Goal: Task Accomplishment & Management: Manage account settings

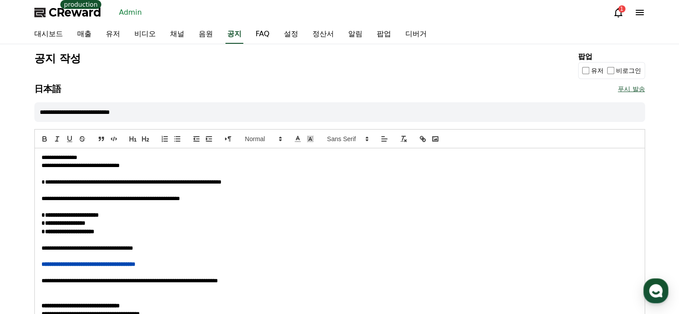
click at [296, 67] on div "공지 작성 팝업 유저 비로그인" at bounding box center [339, 65] width 610 height 28
click at [178, 38] on link "채널" at bounding box center [177, 34] width 29 height 19
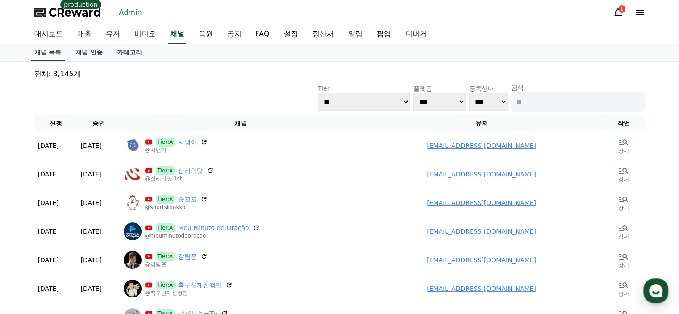
click at [103, 34] on link "유저" at bounding box center [113, 34] width 29 height 19
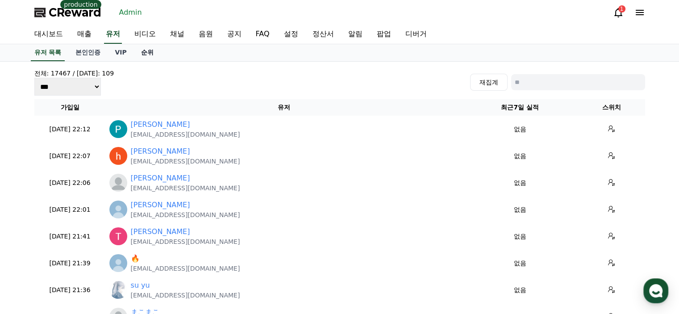
click at [151, 51] on link "순위" at bounding box center [147, 52] width 27 height 17
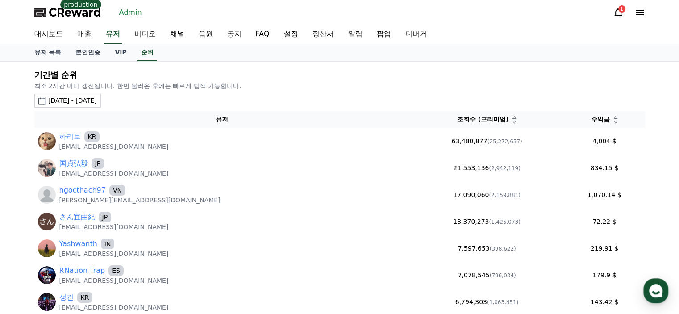
click at [118, 117] on th "유저" at bounding box center [222, 119] width 376 height 17
click at [97, 98] on div "2025-08-15 - 2025-09-15" at bounding box center [72, 100] width 49 height 9
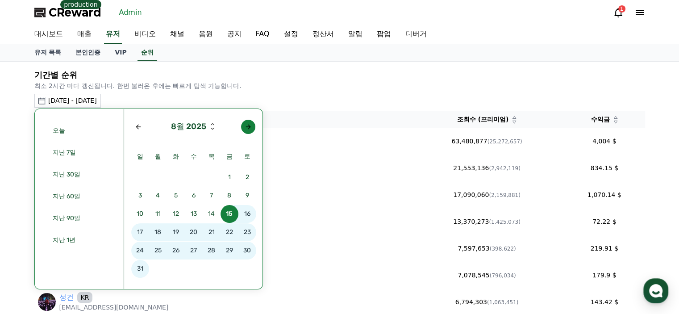
click at [246, 121] on button "button" at bounding box center [248, 127] width 14 height 14
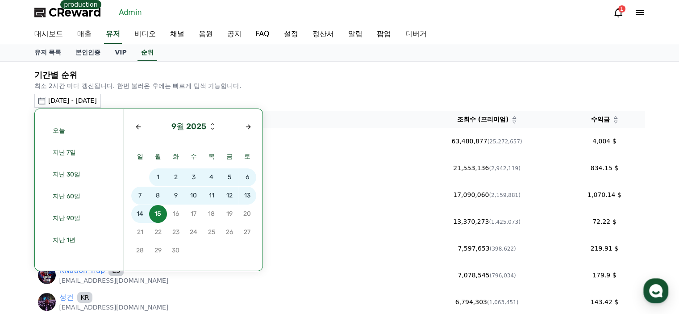
click at [250, 192] on span "13" at bounding box center [247, 195] width 18 height 18
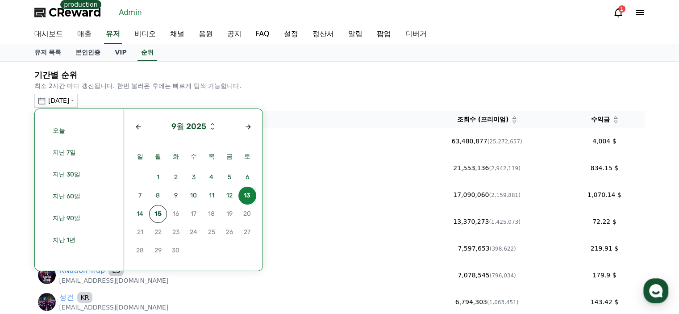
click at [250, 192] on span "13" at bounding box center [247, 195] width 18 height 18
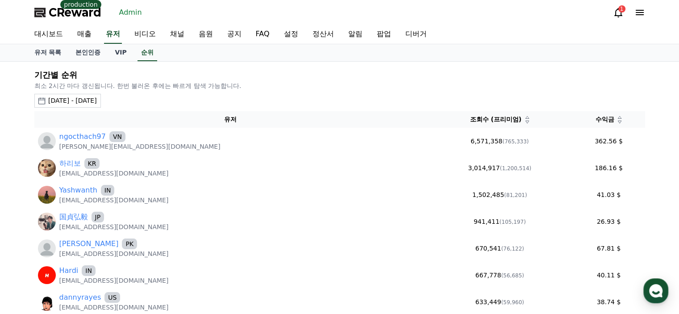
click at [617, 120] on icon at bounding box center [619, 121] width 4 height 3
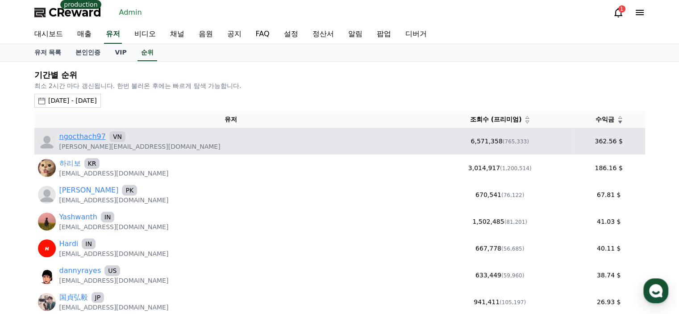
click at [80, 139] on link "ngocthach97" at bounding box center [82, 136] width 46 height 11
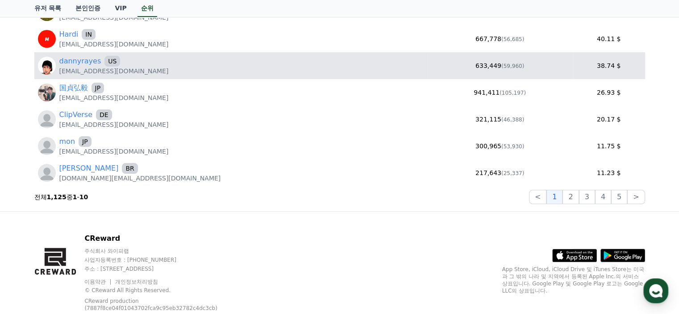
scroll to position [235, 0]
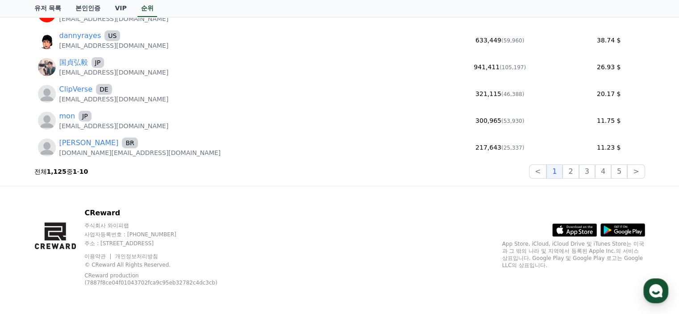
click at [257, 228] on div "CReward 주식회사 와이피랩 사업자등록번호 : 655-81-03655 주소 : 경기도 김포시 양촌읍 양곡로 495, 3층 305-비이16호…" at bounding box center [339, 250] width 625 height 128
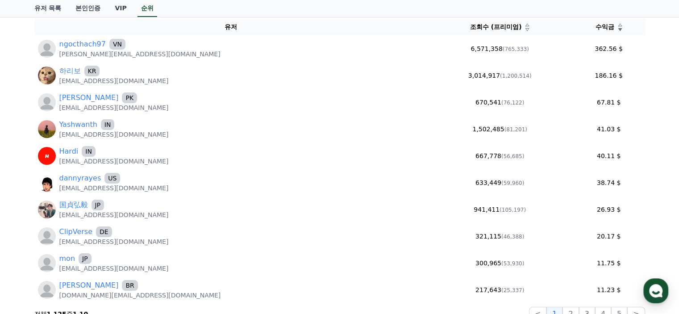
scroll to position [0, 0]
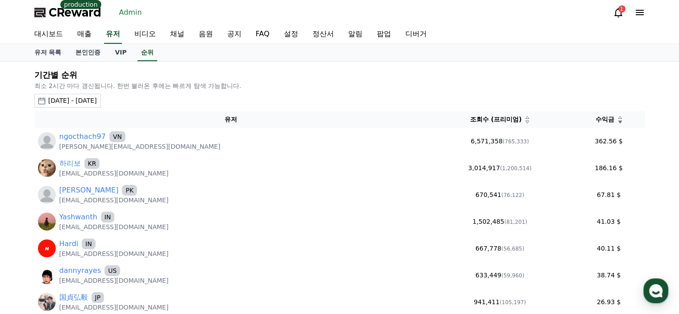
click at [63, 16] on span "CReward" at bounding box center [75, 12] width 53 height 14
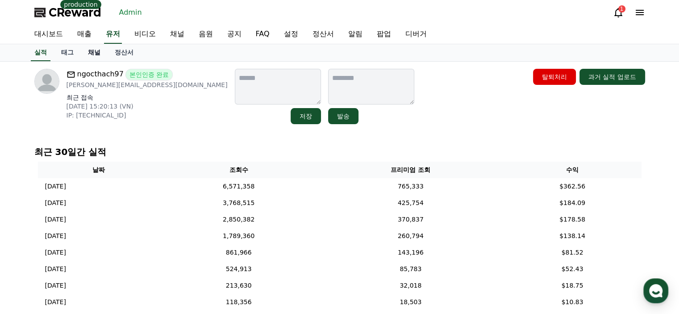
click at [95, 50] on link "채널" at bounding box center [94, 52] width 27 height 17
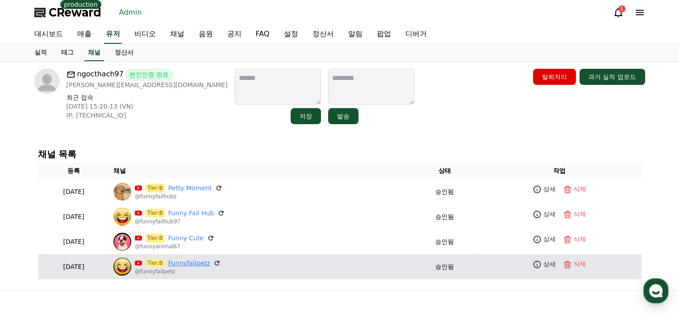
click at [206, 263] on link "Funnyfailpetz" at bounding box center [189, 262] width 42 height 9
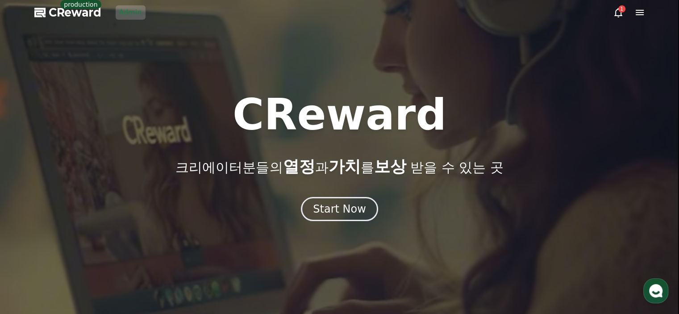
click at [642, 10] on icon at bounding box center [639, 12] width 8 height 5
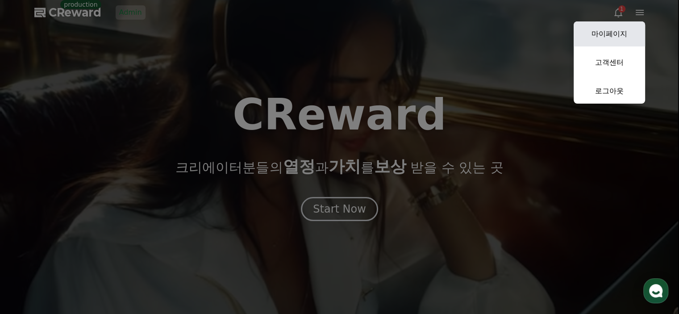
click at [627, 26] on link "마이페이지" at bounding box center [608, 33] width 71 height 25
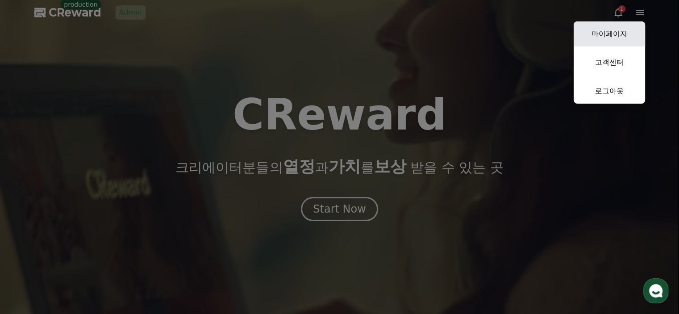
select select "**********"
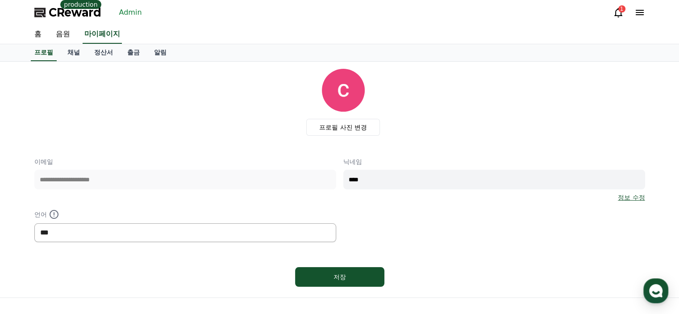
click at [229, 235] on select "*** ******* ***" at bounding box center [185, 232] width 302 height 19
click at [34, 223] on select "*** ******* ***" at bounding box center [185, 232] width 302 height 19
click at [325, 277] on div "저장" at bounding box center [340, 276] width 54 height 9
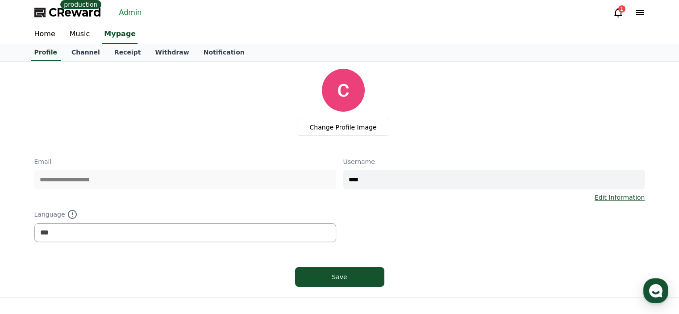
select select "**********"
click at [85, 14] on span "CReward" at bounding box center [75, 12] width 53 height 14
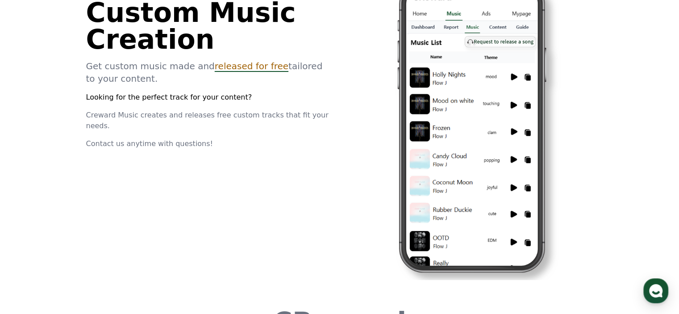
scroll to position [2435, 0]
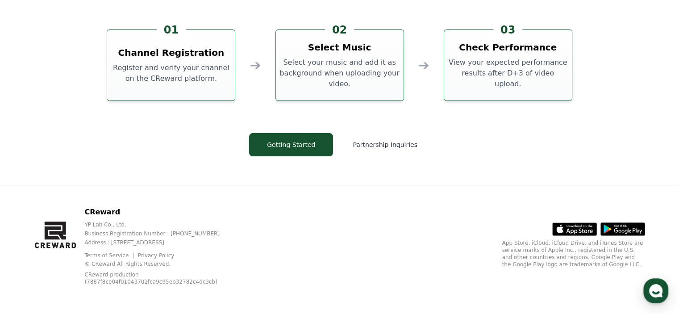
click at [456, 162] on div "CReward How to Use CReward Music 01 Channel Registration Register and verify yo…" at bounding box center [339, 49] width 535 height 269
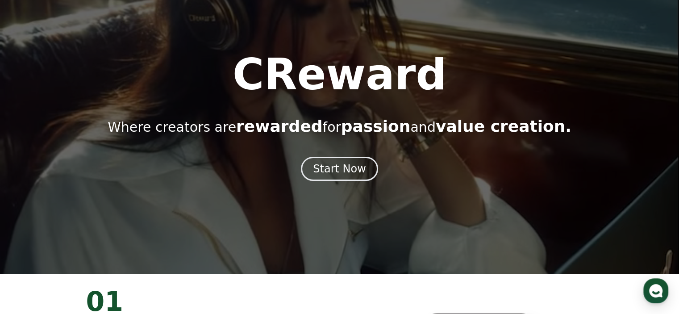
scroll to position [0, 0]
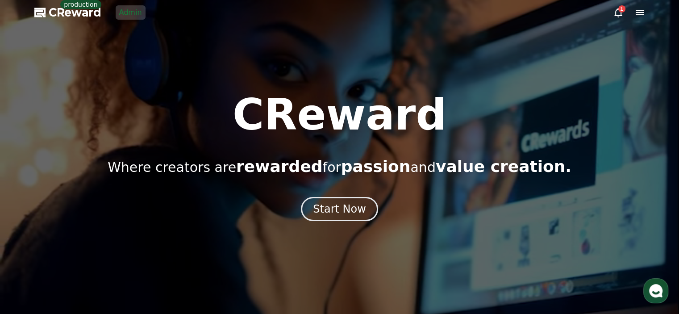
click at [645, 12] on div at bounding box center [339, 157] width 679 height 314
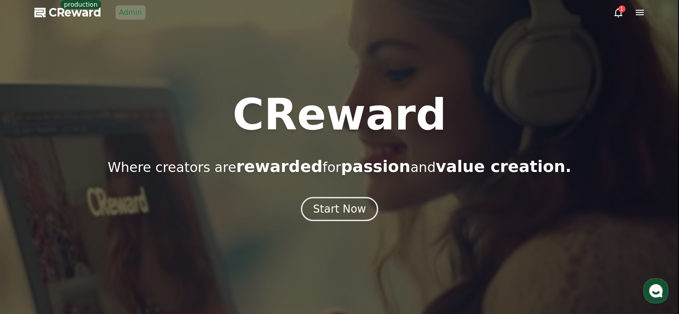
click at [643, 12] on icon at bounding box center [639, 12] width 11 height 11
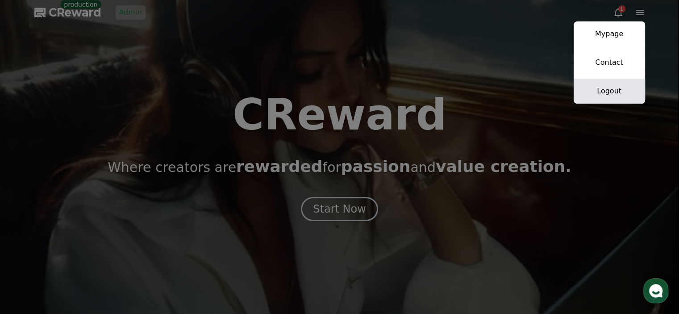
click at [616, 94] on link "Logout" at bounding box center [608, 91] width 71 height 25
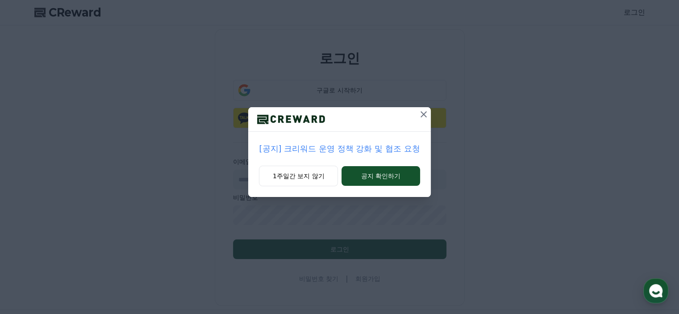
click at [427, 116] on icon at bounding box center [423, 114] width 11 height 11
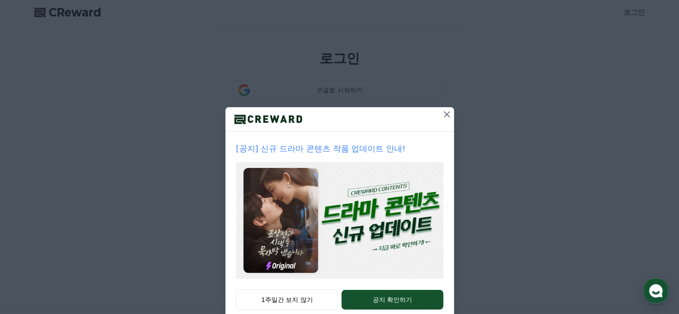
click at [444, 114] on icon at bounding box center [446, 114] width 11 height 11
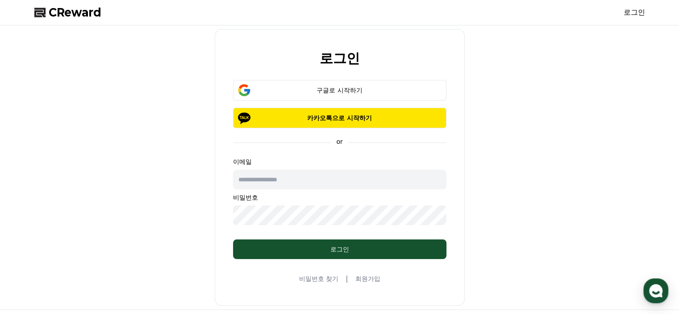
click at [56, 16] on span "CReward" at bounding box center [75, 12] width 53 height 14
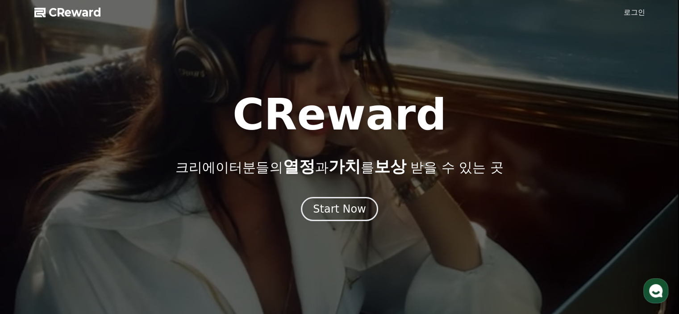
click at [137, 30] on div at bounding box center [339, 157] width 679 height 314
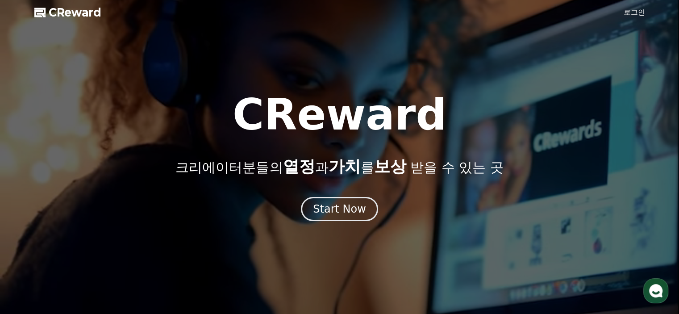
click at [627, 17] on link "로그인" at bounding box center [633, 12] width 21 height 11
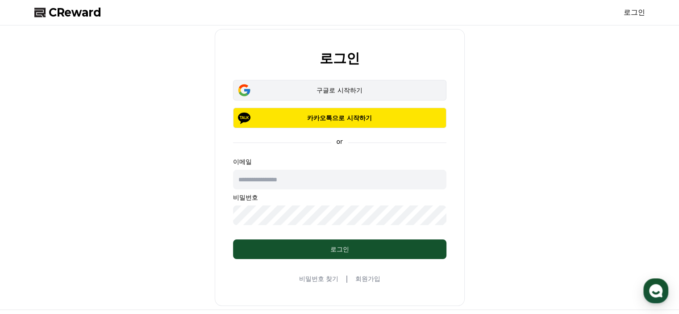
click at [362, 83] on button "구글로 시작하기" at bounding box center [339, 90] width 213 height 21
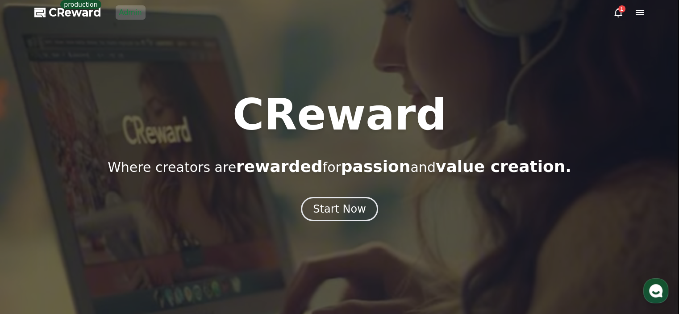
click at [132, 14] on link "Admin" at bounding box center [131, 12] width 30 height 14
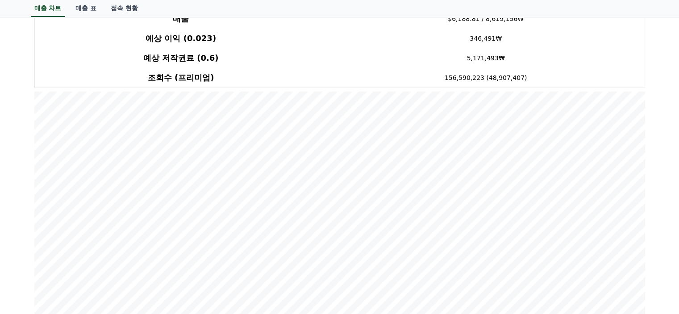
scroll to position [45, 0]
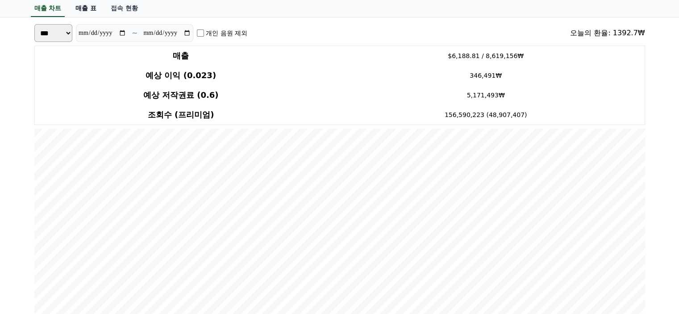
click at [80, 16] on link "매출 표" at bounding box center [85, 8] width 35 height 17
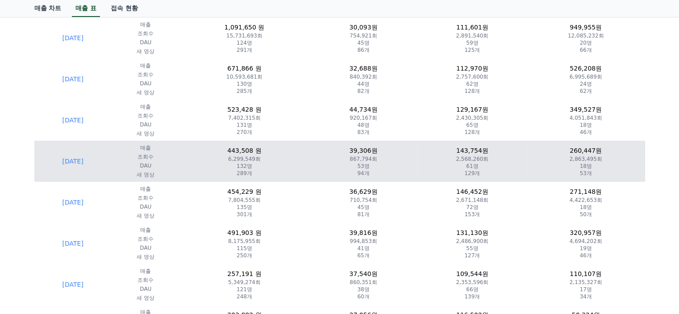
scroll to position [45, 0]
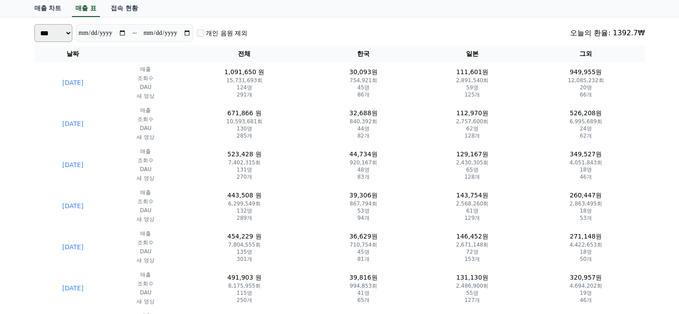
click at [350, 29] on div "**********" at bounding box center [339, 33] width 610 height 18
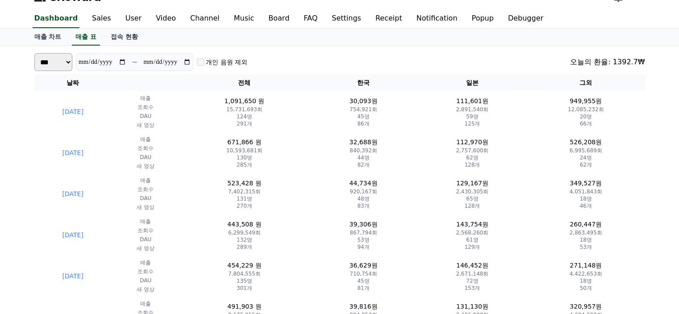
scroll to position [0, 0]
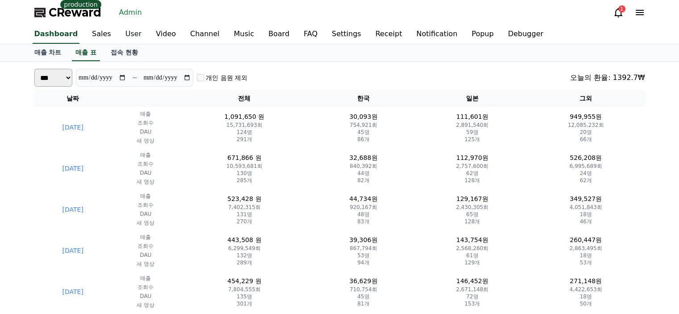
click at [132, 37] on link "User" at bounding box center [133, 34] width 30 height 19
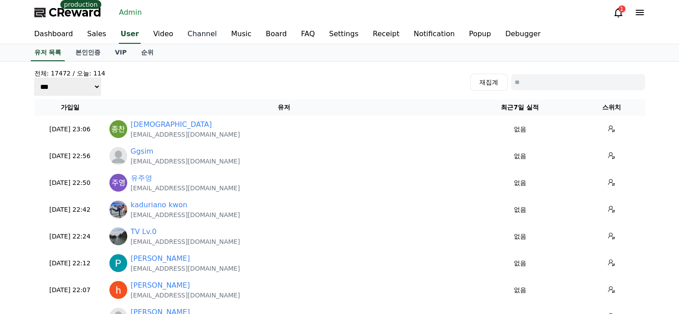
click at [201, 37] on link "Channel" at bounding box center [202, 34] width 44 height 19
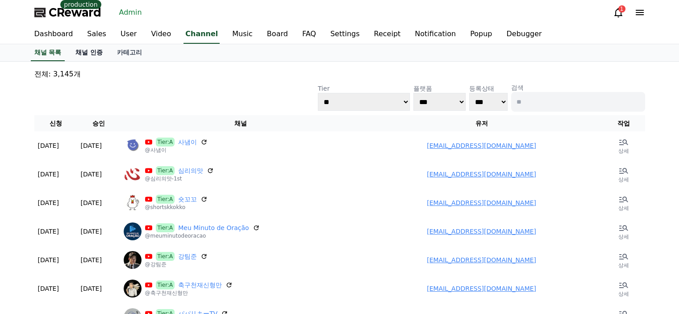
click at [92, 53] on link "채널 인증" at bounding box center [88, 52] width 41 height 17
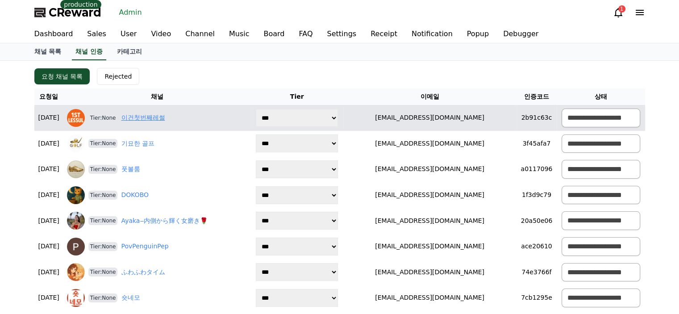
click at [137, 118] on link "이건첫번째레썰" at bounding box center [143, 117] width 44 height 9
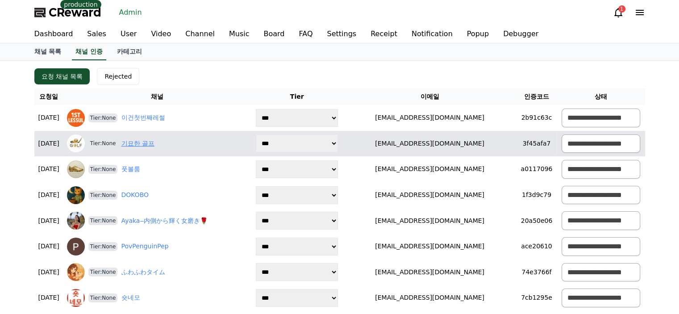
click at [154, 145] on link "기묘한 골프" at bounding box center [137, 143] width 33 height 9
click at [331, 141] on select "**********" at bounding box center [297, 143] width 82 height 18
select select "*"
click at [274, 134] on select "**********" at bounding box center [297, 143] width 82 height 18
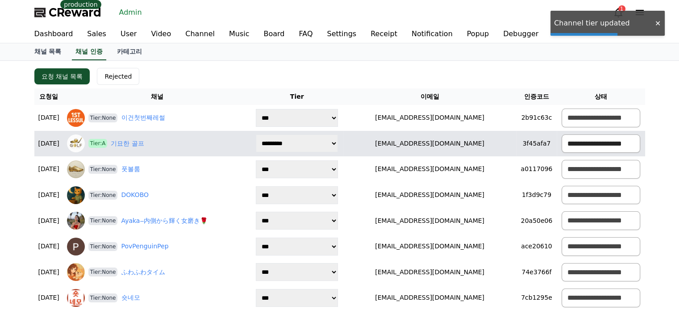
click at [567, 141] on select "**********" at bounding box center [600, 143] width 79 height 19
click at [561, 134] on select "**********" at bounding box center [600, 143] width 79 height 19
select select "*******"
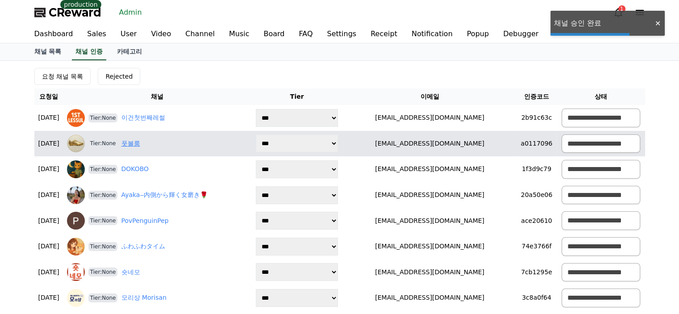
click at [140, 142] on link "풋볼룸" at bounding box center [130, 143] width 19 height 9
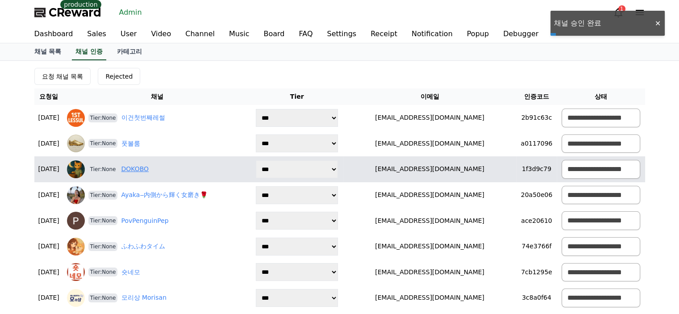
click at [146, 170] on link "DOKOBO" at bounding box center [135, 168] width 28 height 9
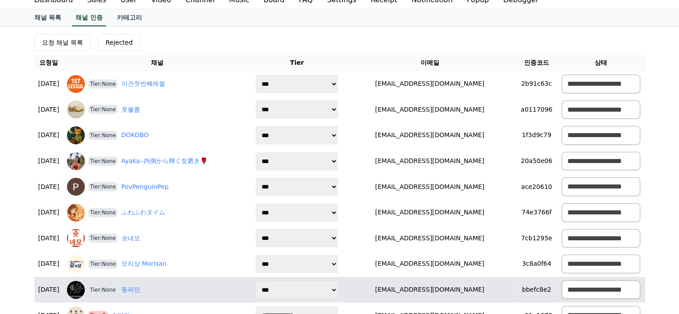
scroll to position [89, 0]
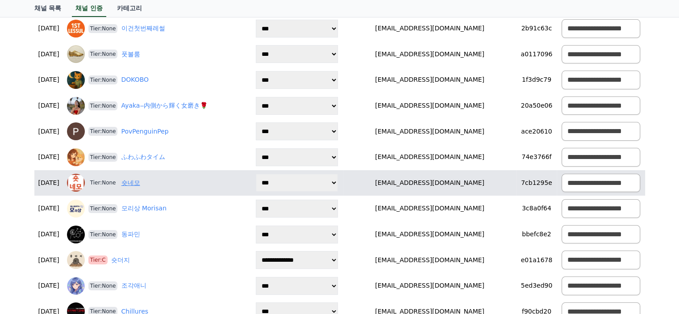
click at [140, 183] on link "숏네모" at bounding box center [130, 182] width 19 height 9
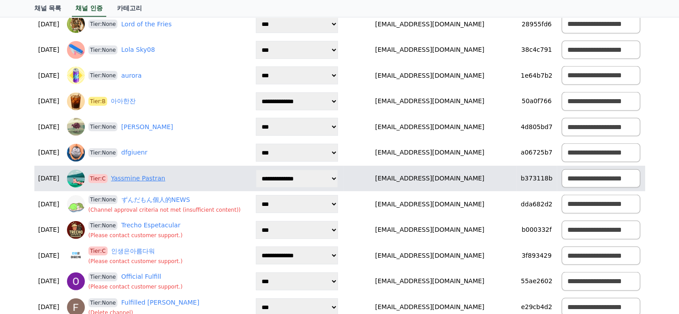
scroll to position [2496, 0]
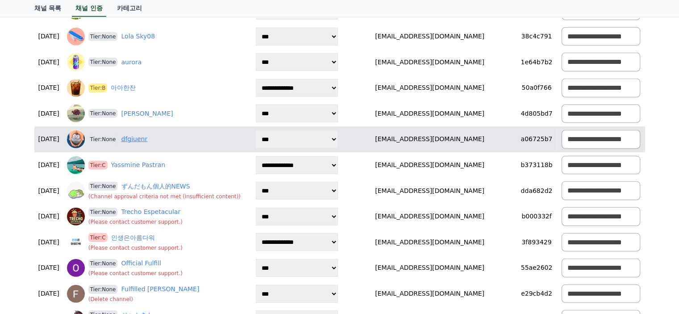
click at [142, 141] on link "dfgiuenr" at bounding box center [134, 138] width 26 height 9
